Goal: Obtain resource: Download file/media

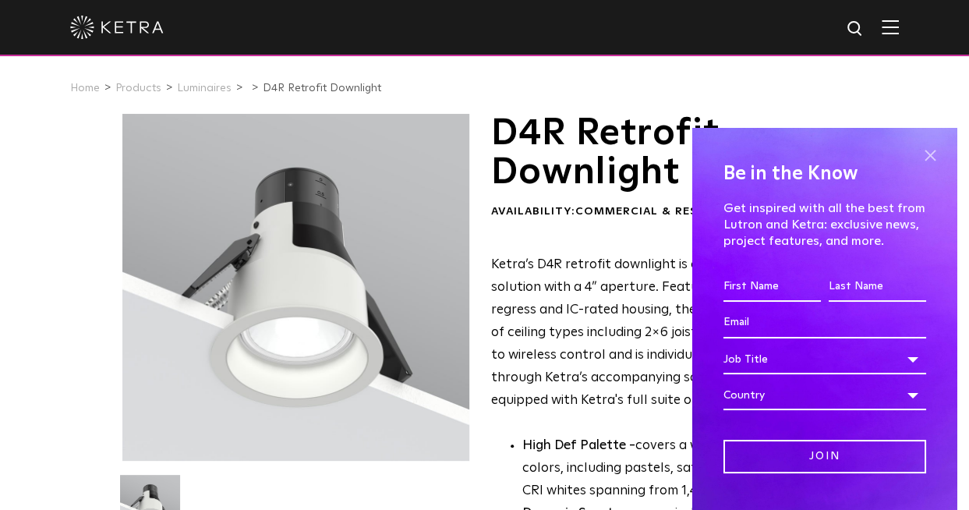
click at [919, 152] on span at bounding box center [929, 154] width 23 height 23
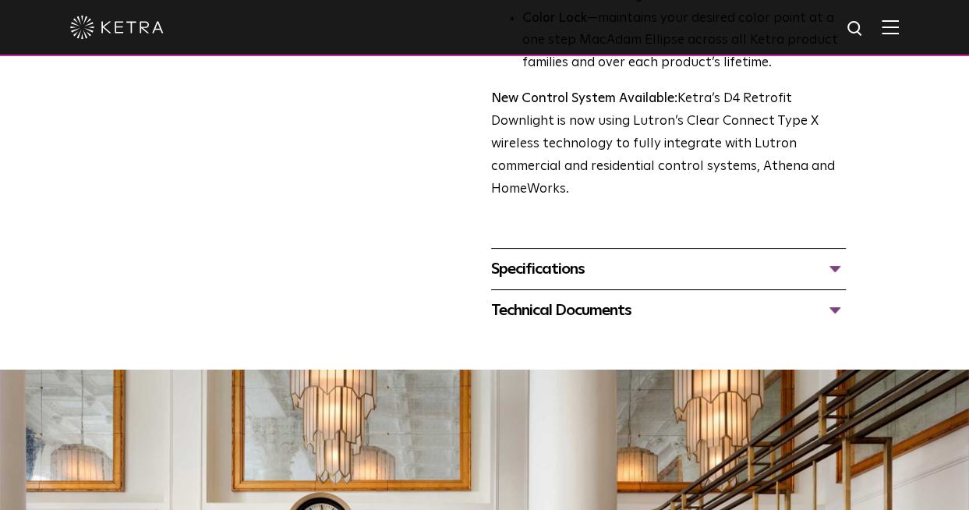
scroll to position [609, 0]
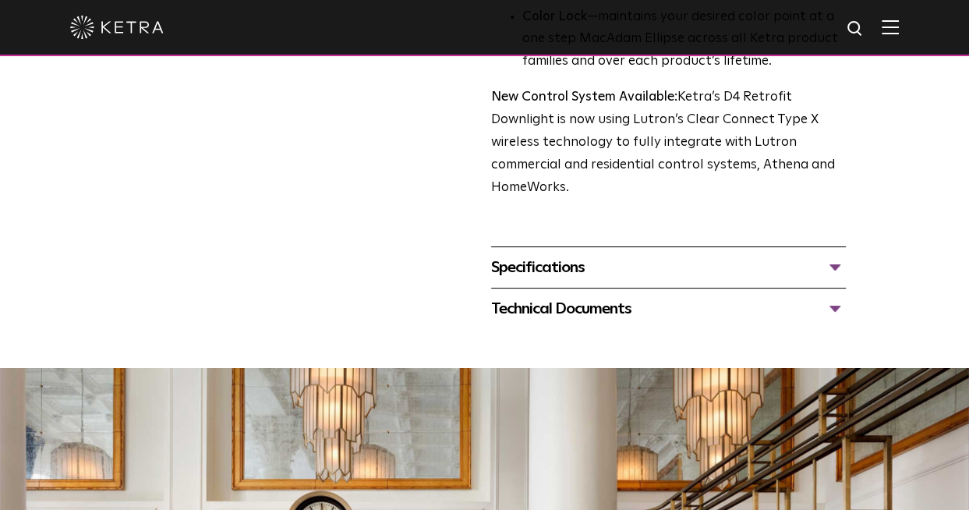
click at [831, 269] on div "Specifications" at bounding box center [668, 267] width 355 height 25
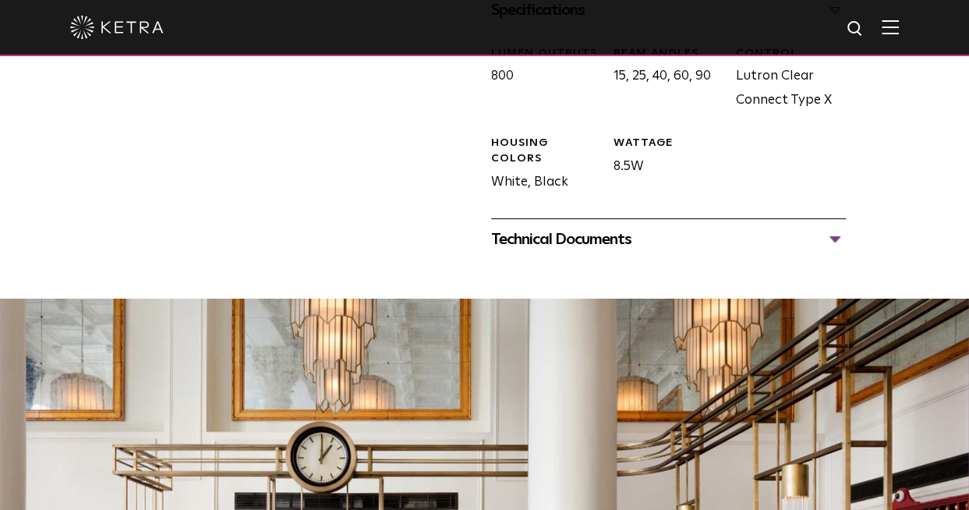
scroll to position [869, 0]
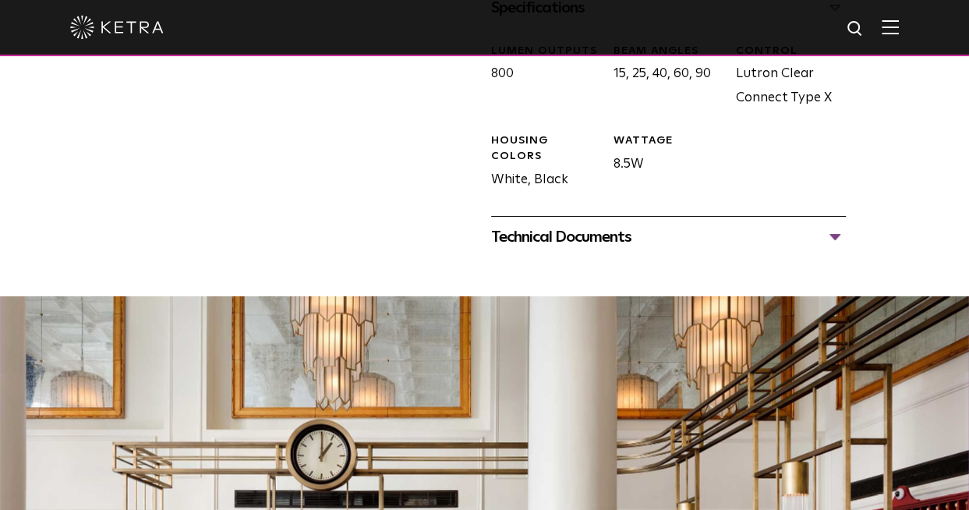
click at [838, 238] on div "Technical Documents" at bounding box center [668, 236] width 355 height 25
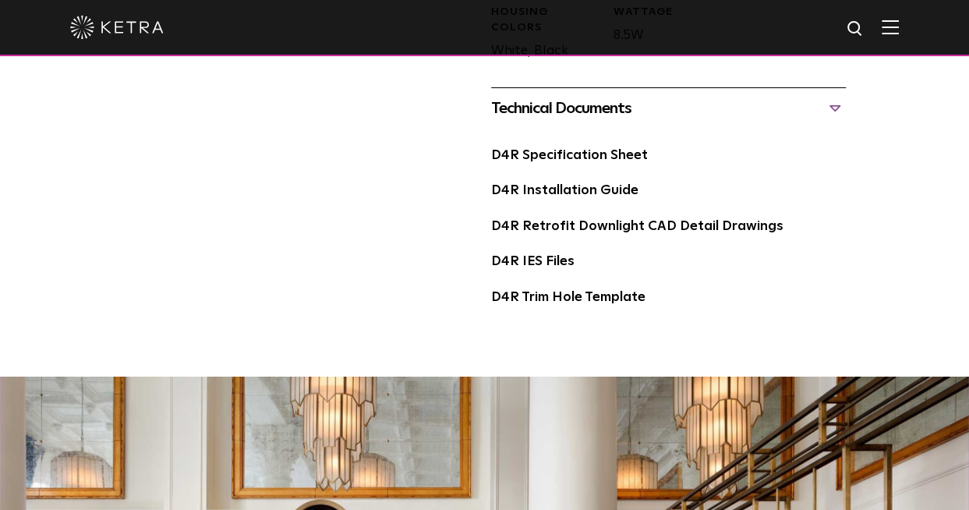
scroll to position [996, 0]
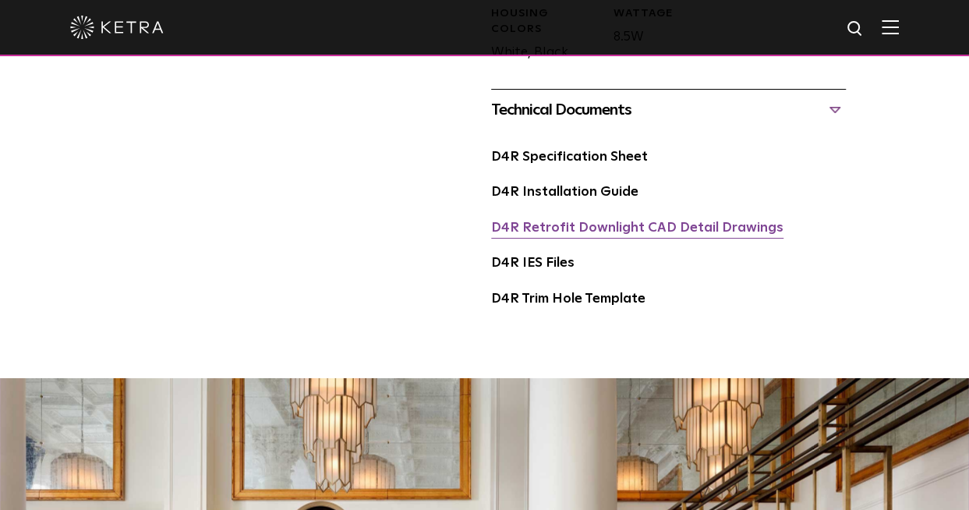
click at [583, 232] on link "D4R Retrofit Downlight CAD Detail Drawings" at bounding box center [637, 227] width 292 height 13
click at [826, 303] on div "D4R Trim Hole Template" at bounding box center [668, 306] width 355 height 36
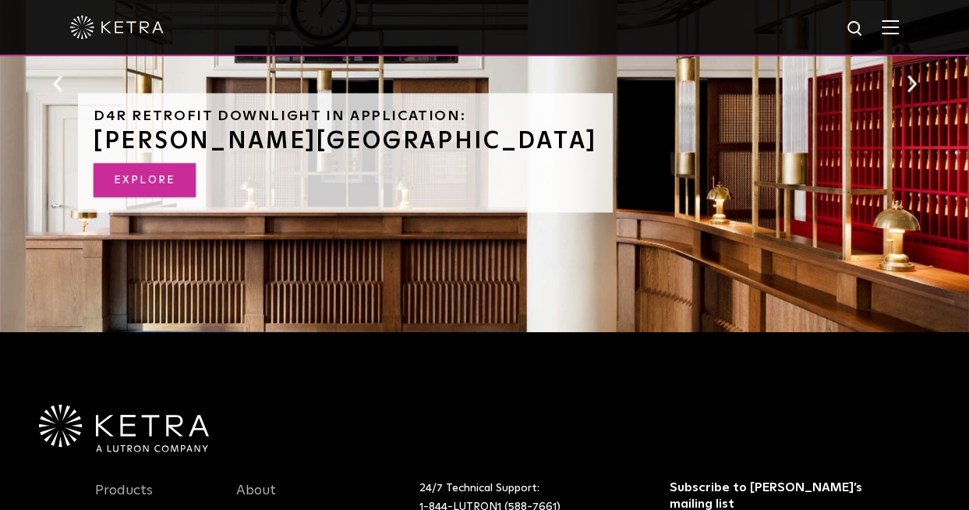
scroll to position [1522, 0]
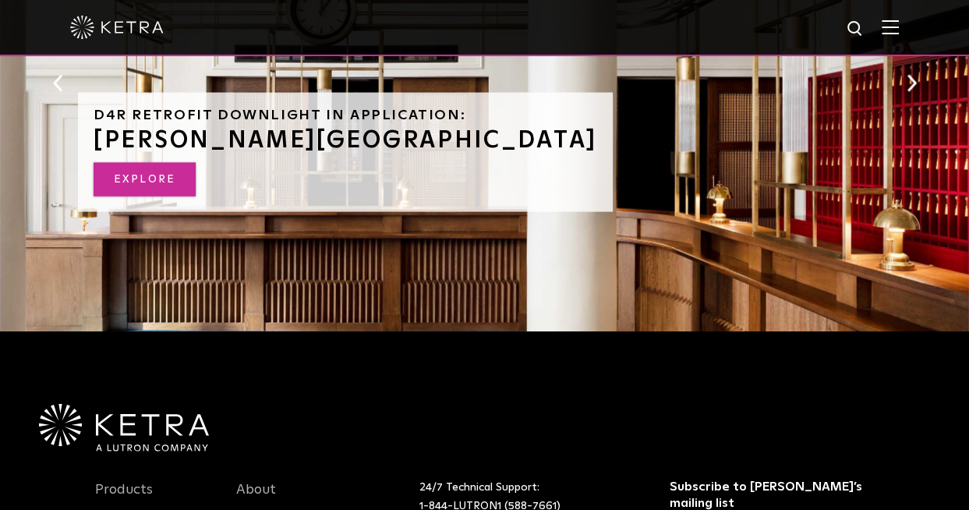
click at [170, 175] on link "EXPLORE" at bounding box center [145, 180] width 102 height 34
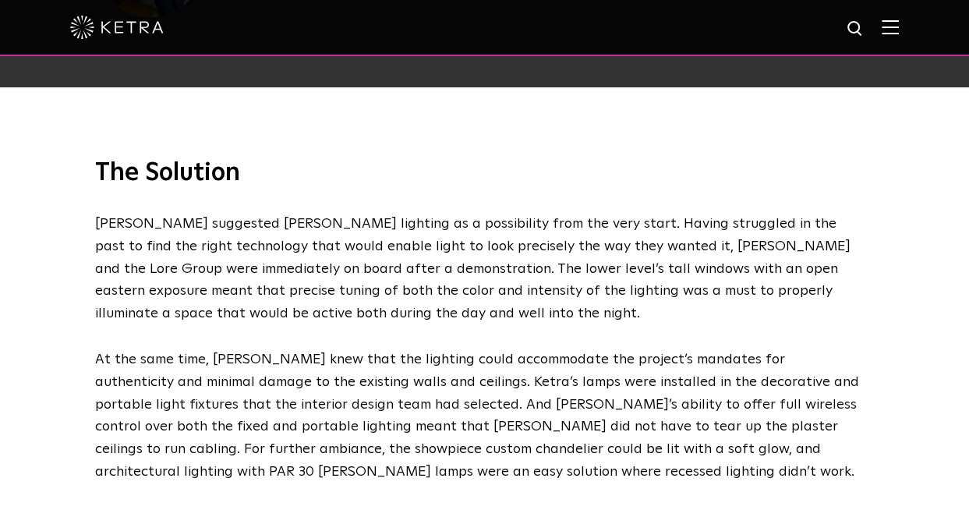
scroll to position [2113, 0]
